Goal: Task Accomplishment & Management: Manage account settings

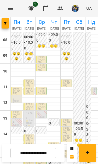
scroll to position [16, 0]
click at [16, 98] on p "0" at bounding box center [17, 99] width 8 height 2
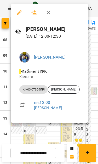
click at [72, 134] on div at bounding box center [49, 82] width 98 height 164
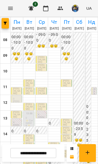
scroll to position [46, 0]
click at [42, 116] on p "[PERSON_NAME]" at bounding box center [42, 119] width 8 height 7
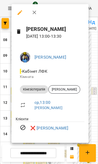
click at [33, 14] on icon "button" at bounding box center [34, 13] width 4 height 4
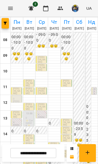
click at [16, 111] on span "[PERSON_NAME]" at bounding box center [16, 114] width 7 height 7
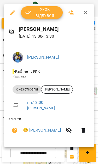
click at [86, 15] on icon "button" at bounding box center [85, 12] width 6 height 6
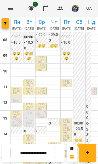
click at [43, 116] on p "[PERSON_NAME]" at bounding box center [42, 119] width 8 height 7
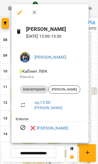
click at [58, 128] on link "❌ [PERSON_NAME]" at bounding box center [49, 128] width 38 height 6
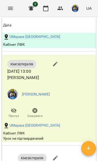
click at [9, 8] on icon "Menu" at bounding box center [10, 8] width 6 height 6
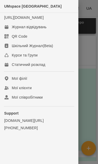
click at [34, 30] on div "Журнал відвідувань" at bounding box center [29, 26] width 35 height 5
